Goal: Information Seeking & Learning: Learn about a topic

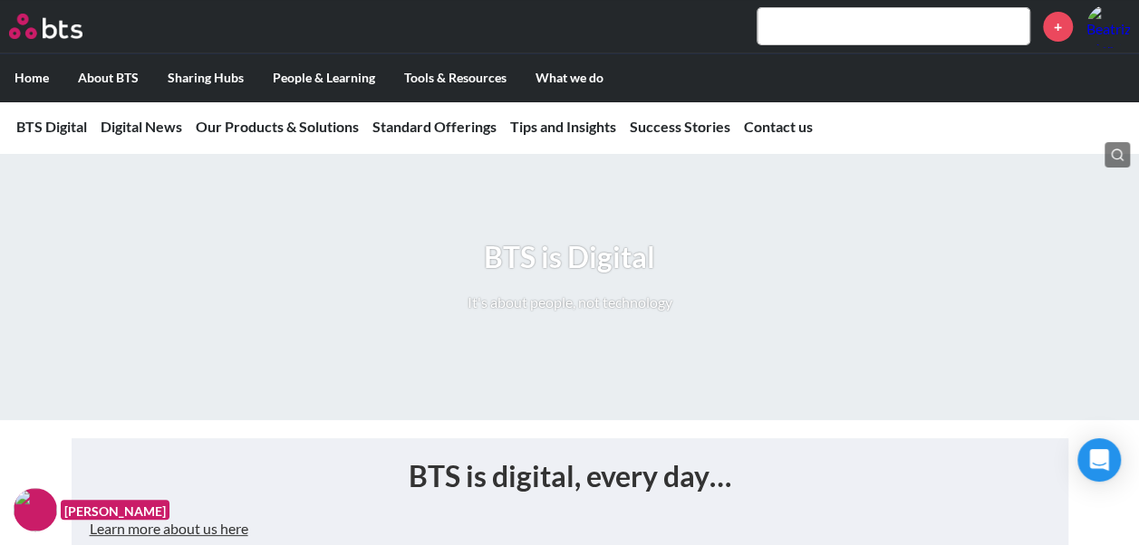
scroll to position [15, 0]
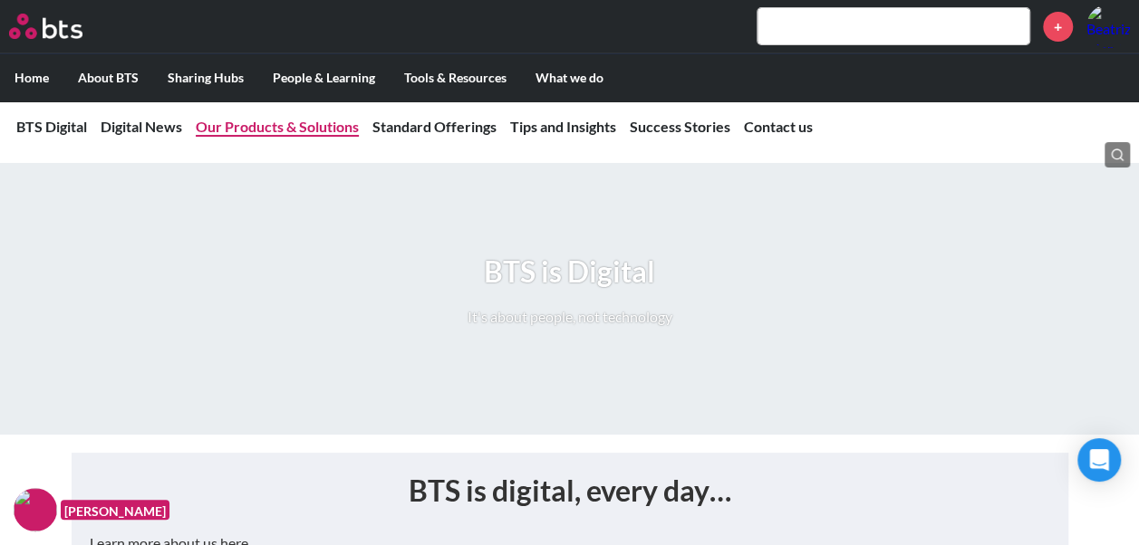
click at [304, 118] on link "Our Products & Solutions" at bounding box center [277, 126] width 163 height 17
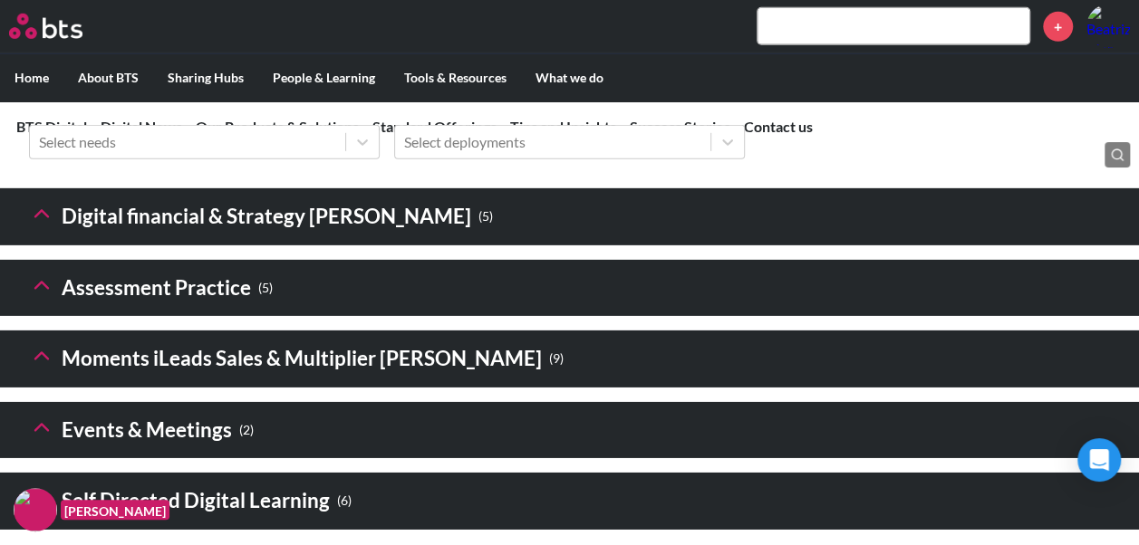
scroll to position [2705, 0]
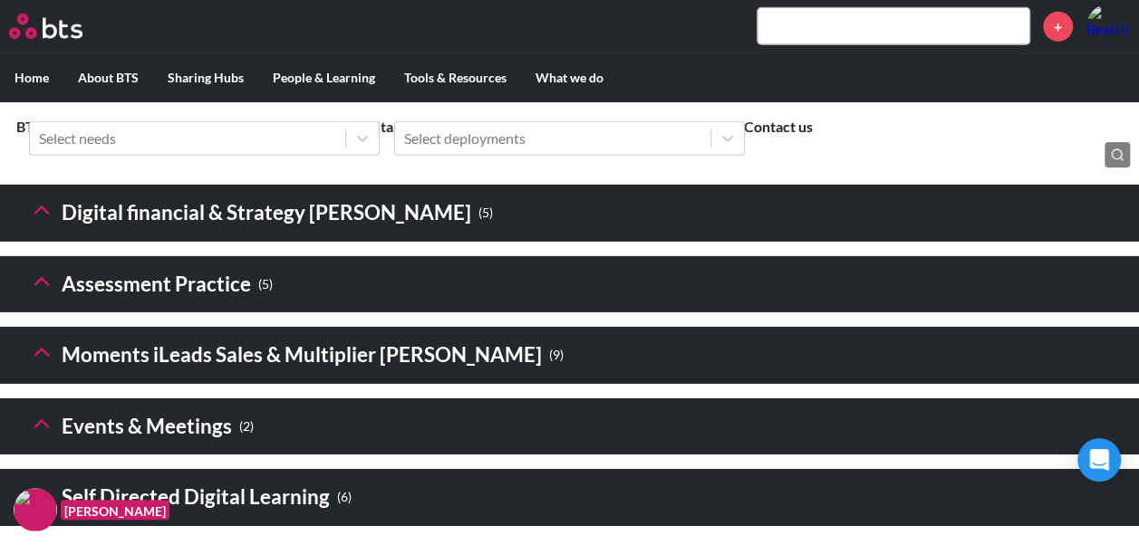
click at [31, 223] on icon at bounding box center [41, 210] width 25 height 25
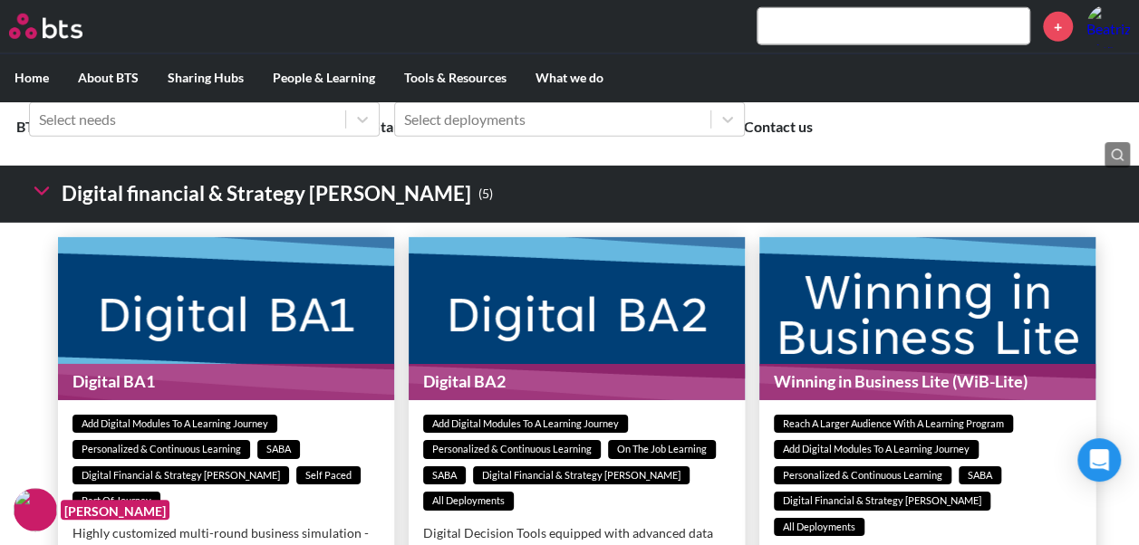
scroll to position [2721, 0]
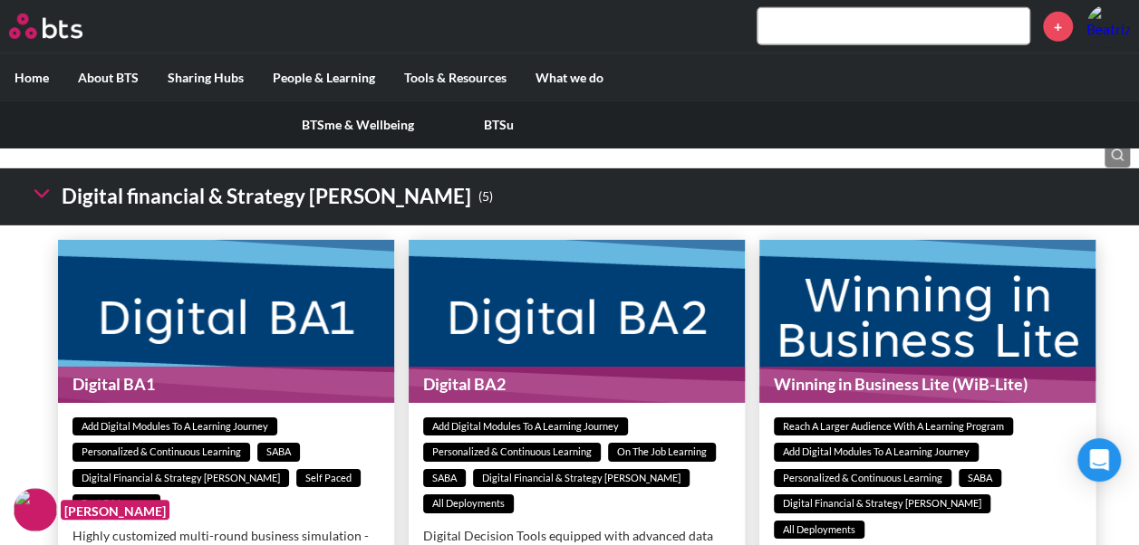
click at [291, 141] on link "BTSme & Wellbeing" at bounding box center [357, 124] width 141 height 47
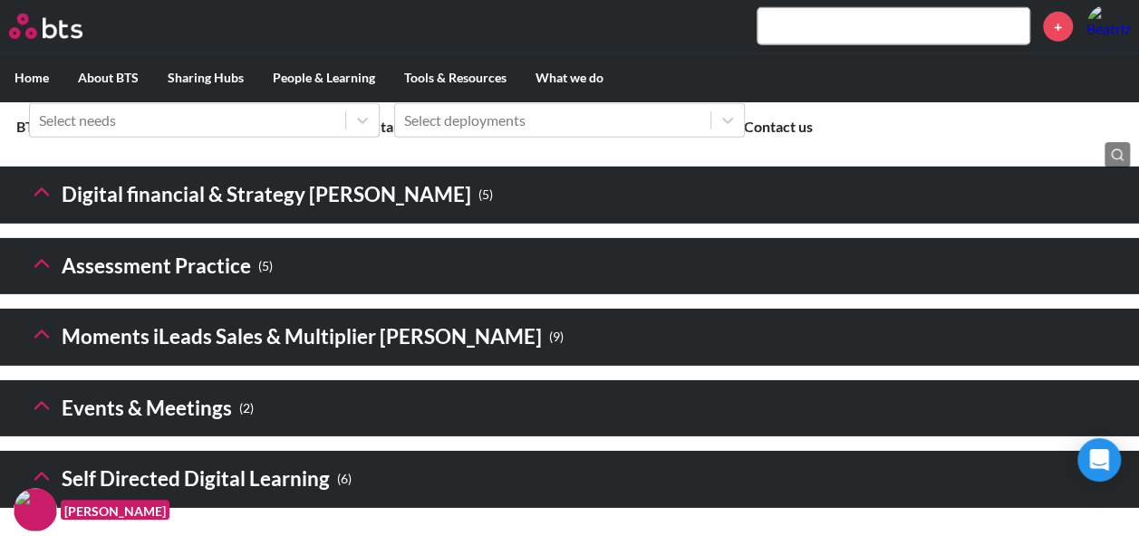
scroll to position [2720, 0]
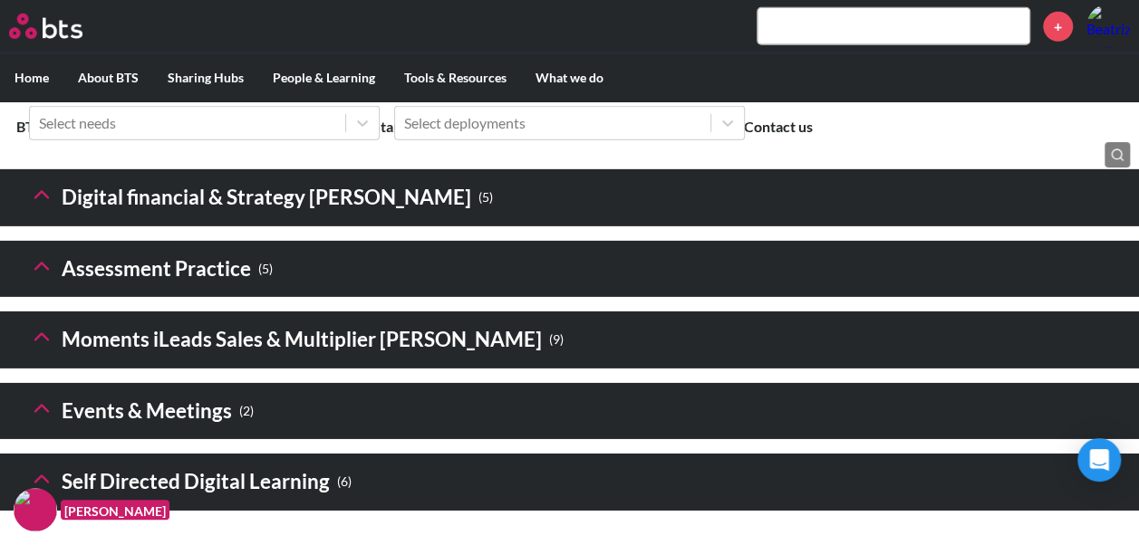
click at [42, 208] on icon at bounding box center [41, 194] width 25 height 25
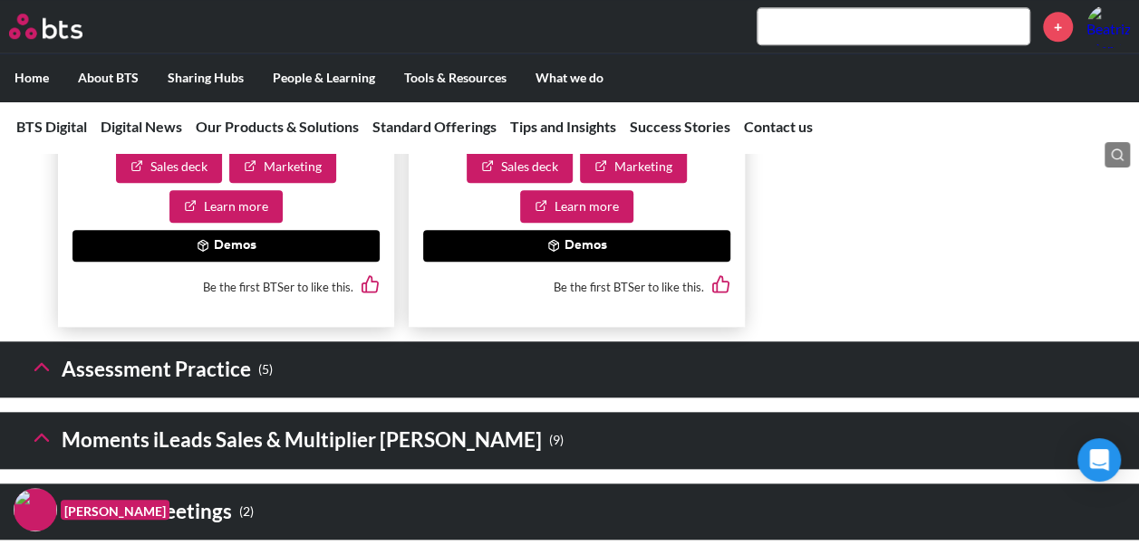
scroll to position [4118, 0]
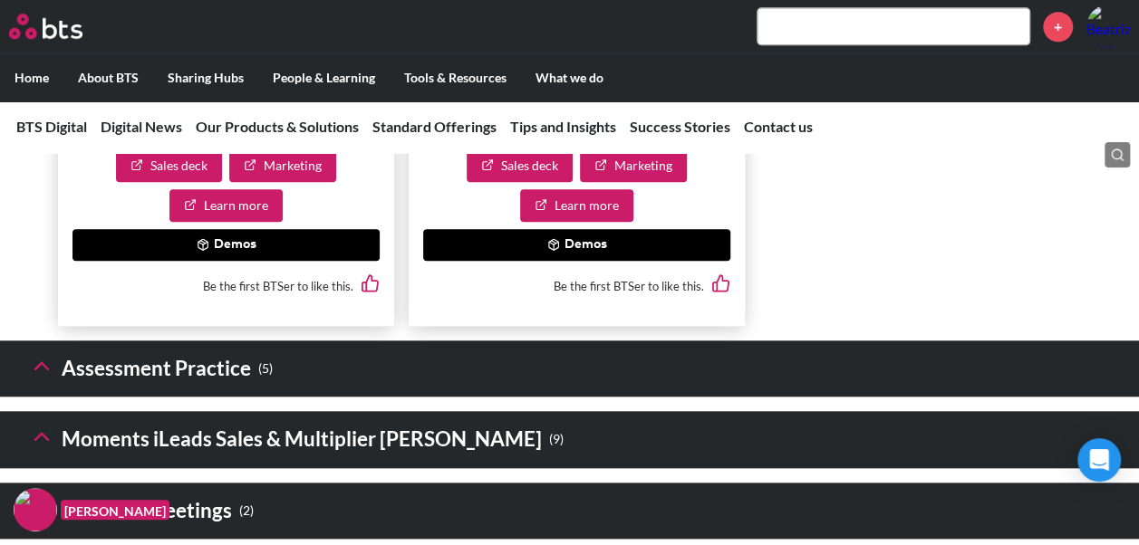
click at [34, 389] on h3 "Assessment Practice ( 5 )" at bounding box center [151, 369] width 244 height 39
click at [38, 379] on icon at bounding box center [41, 365] width 25 height 25
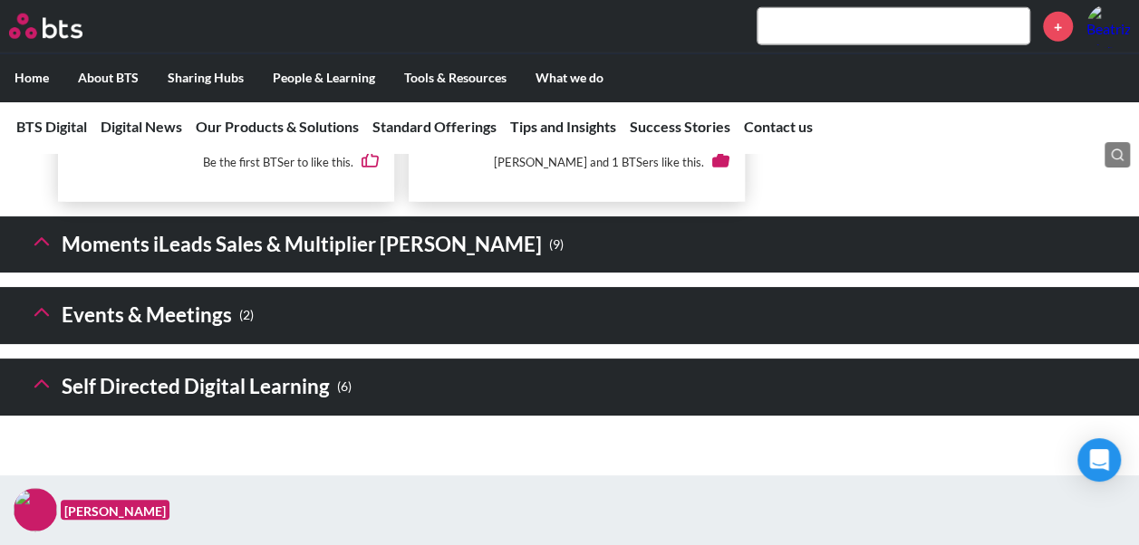
scroll to position [5691, 0]
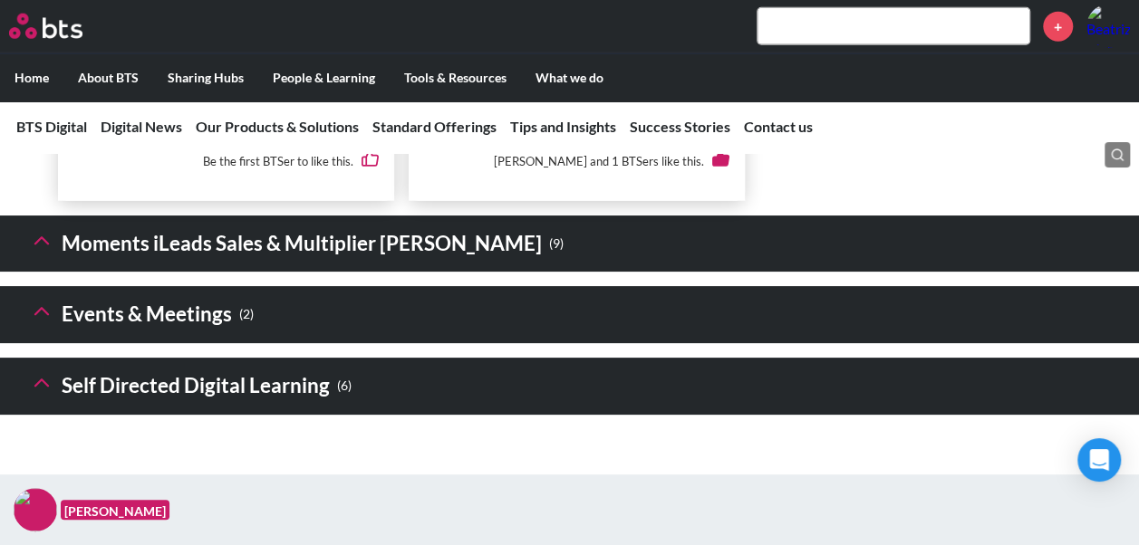
click at [40, 254] on icon at bounding box center [41, 240] width 25 height 25
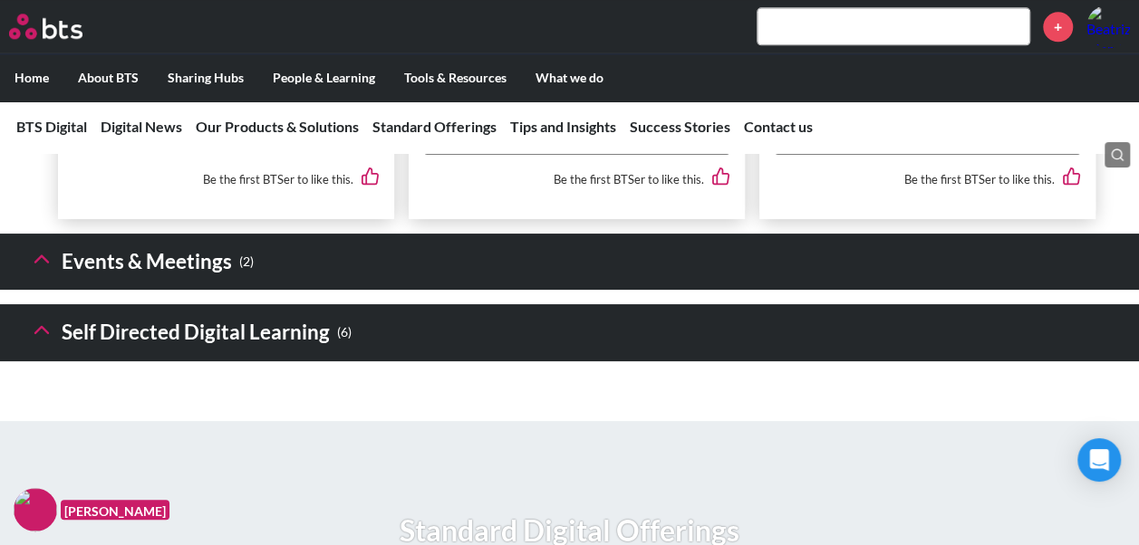
scroll to position [7985, 0]
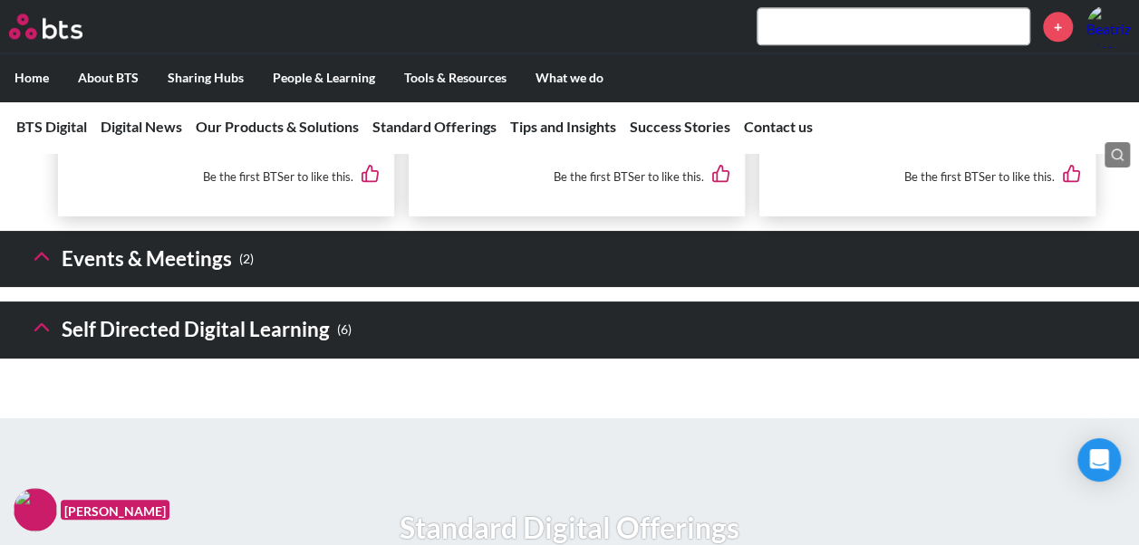
click at [40, 269] on icon at bounding box center [41, 256] width 25 height 25
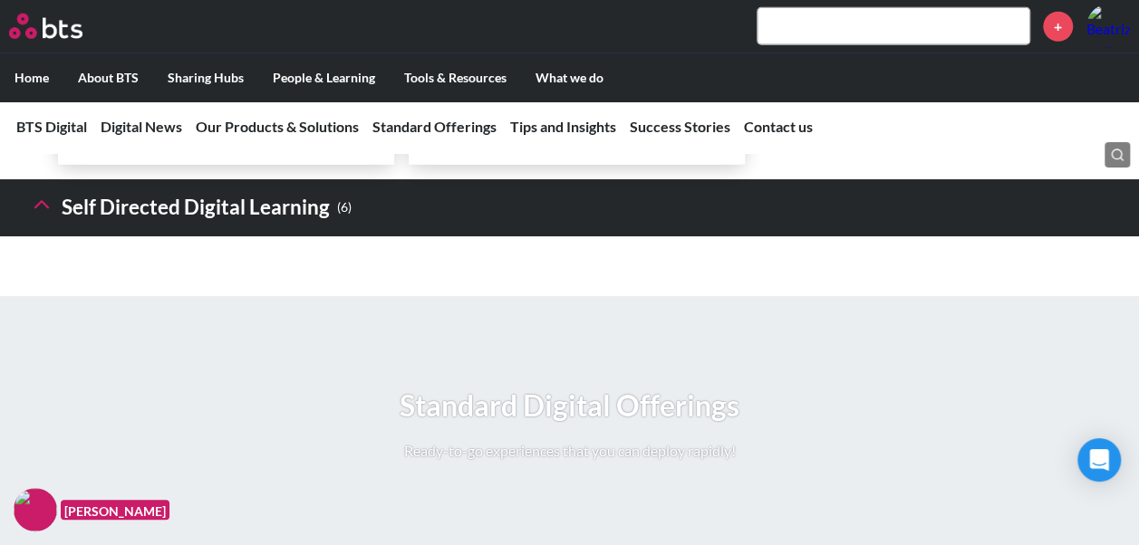
scroll to position [9341, 0]
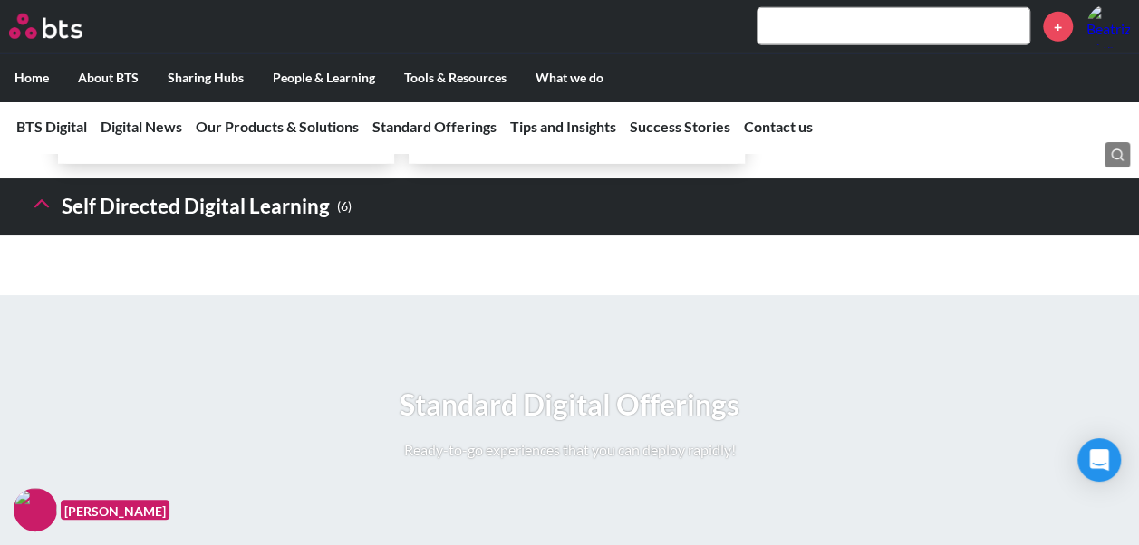
click at [43, 217] on icon at bounding box center [41, 203] width 25 height 25
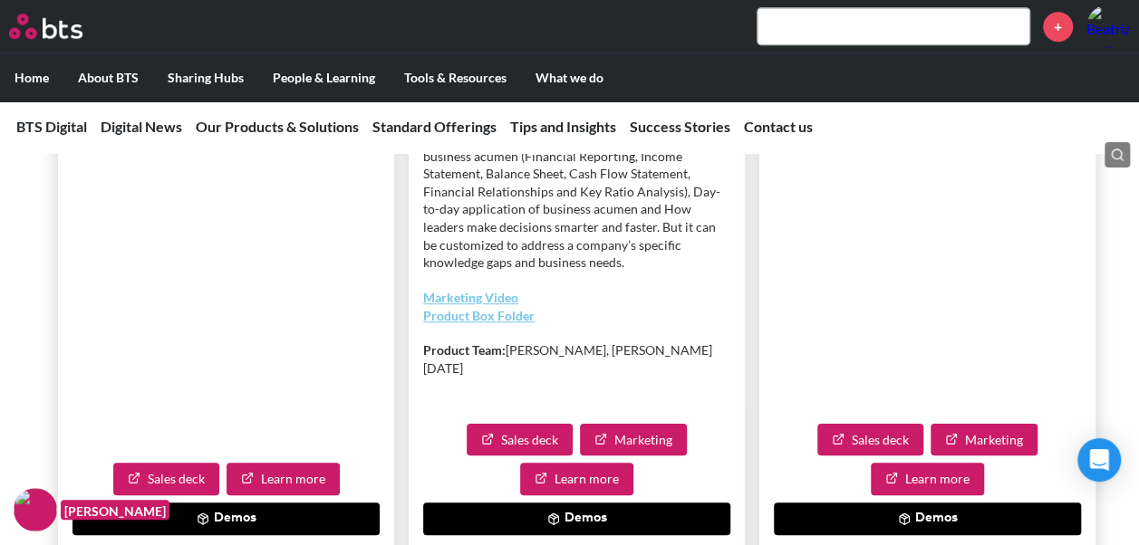
scroll to position [10796, 0]
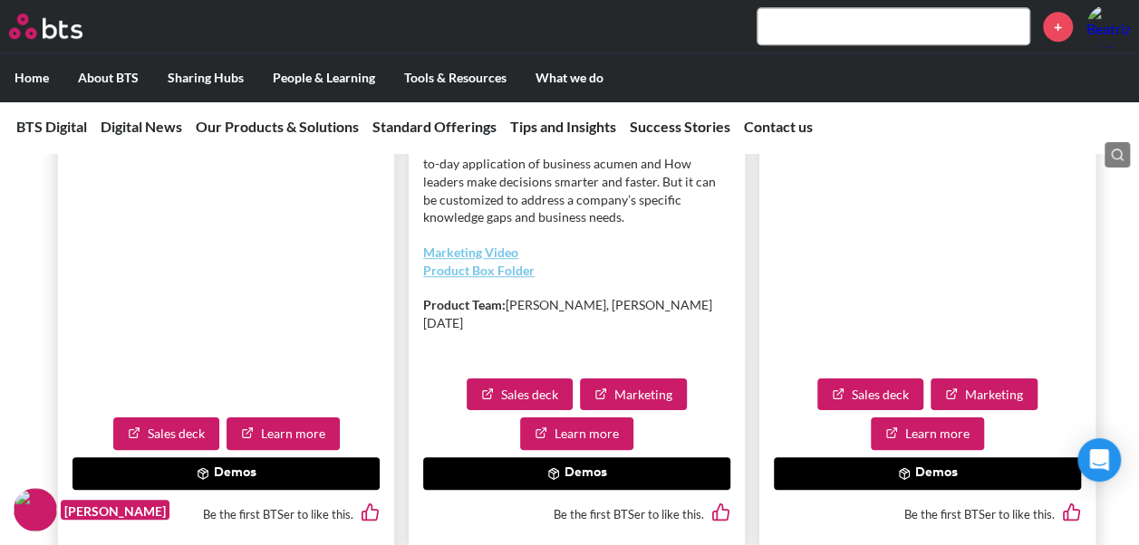
click at [527, 459] on button "Demos" at bounding box center [576, 474] width 307 height 33
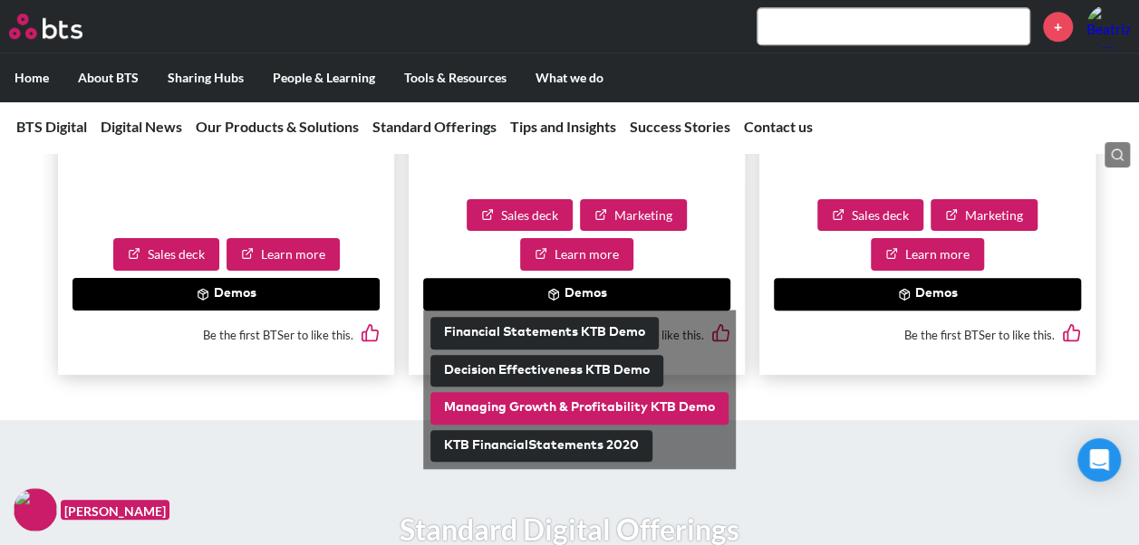
scroll to position [10976, 0]
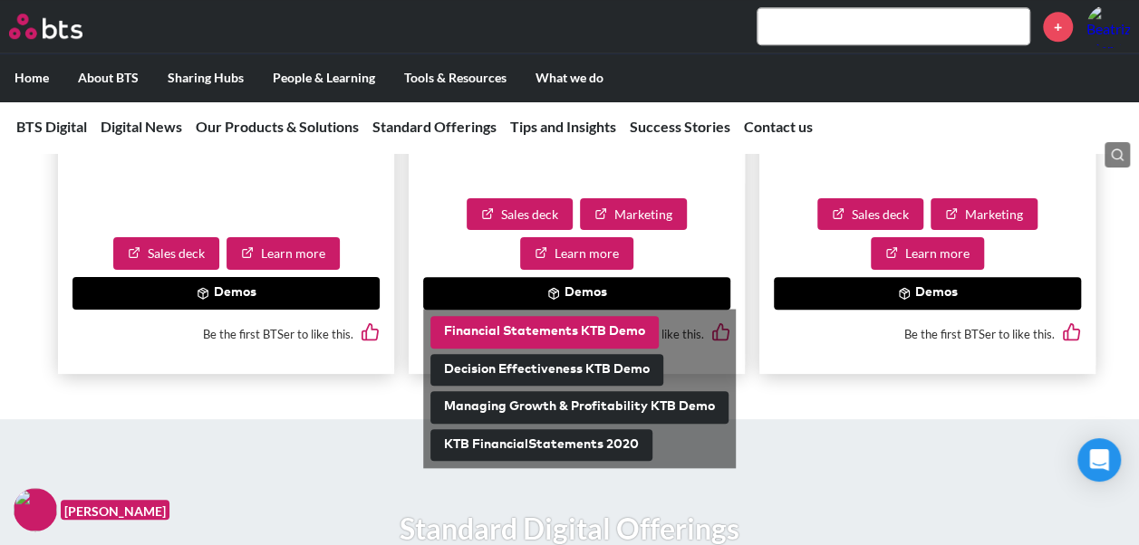
click at [598, 333] on button "Financial Statements KTB Demo" at bounding box center [544, 332] width 228 height 33
